Goal: Check status: Check status

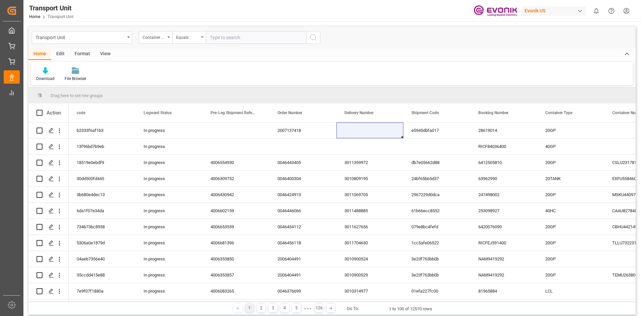
click at [226, 40] on input "text" at bounding box center [256, 37] width 100 height 13
paste input "TGBU"
paste input "2217310"
type input "TGBU2217310"
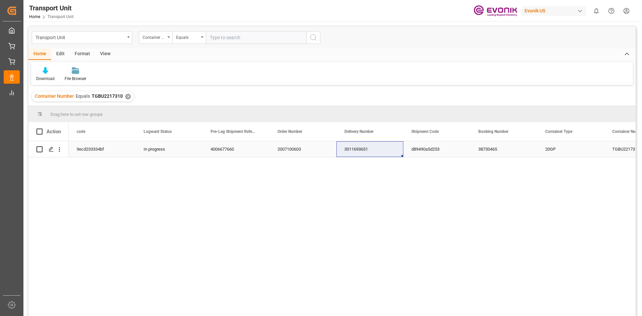
click at [357, 149] on div "3011693651" at bounding box center [370, 149] width 67 height 16
click at [381, 151] on div "3011693651" at bounding box center [370, 149] width 67 height 16
click at [127, 97] on div "✕" at bounding box center [128, 97] width 6 height 6
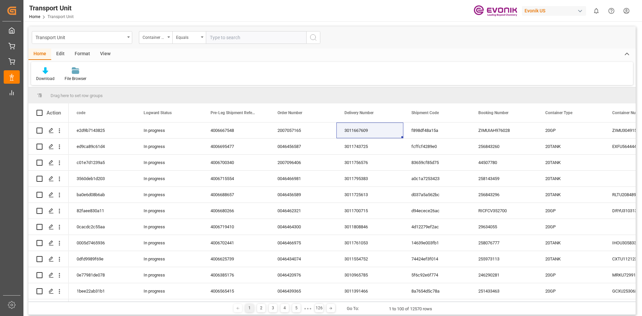
click at [220, 41] on input "text" at bounding box center [256, 37] width 100 height 13
paste input "TGBU"
paste input "2217310"
type input "TGBU2217310"
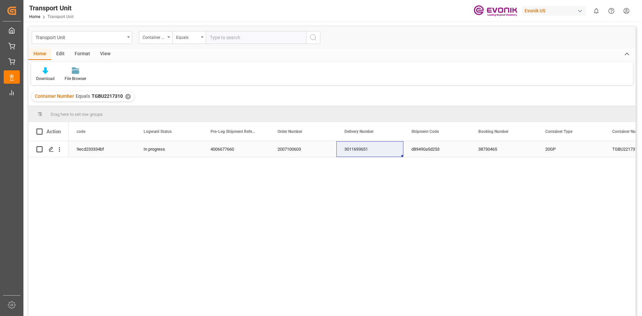
click at [348, 146] on div "3011693651" at bounding box center [370, 149] width 67 height 16
click at [128, 97] on div "✕" at bounding box center [128, 97] width 6 height 6
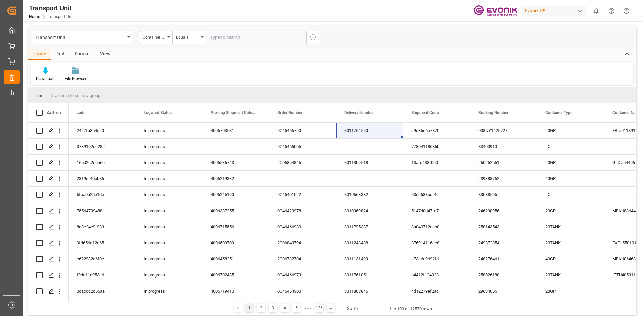
click at [221, 40] on input "text" at bounding box center [256, 37] width 100 height 13
paste input "TGBU"
paste input "2217310"
type input "TGBU2217310"
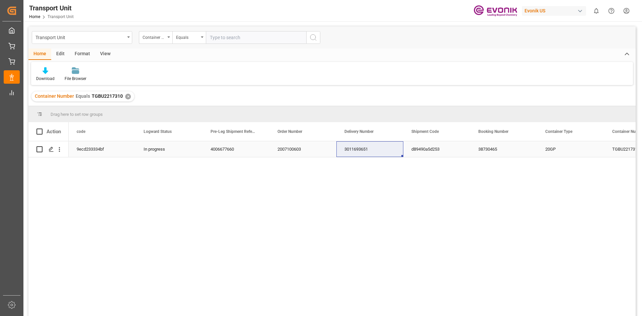
click at [348, 152] on div "3011693651" at bounding box center [370, 149] width 67 height 16
